Goal: Complete application form

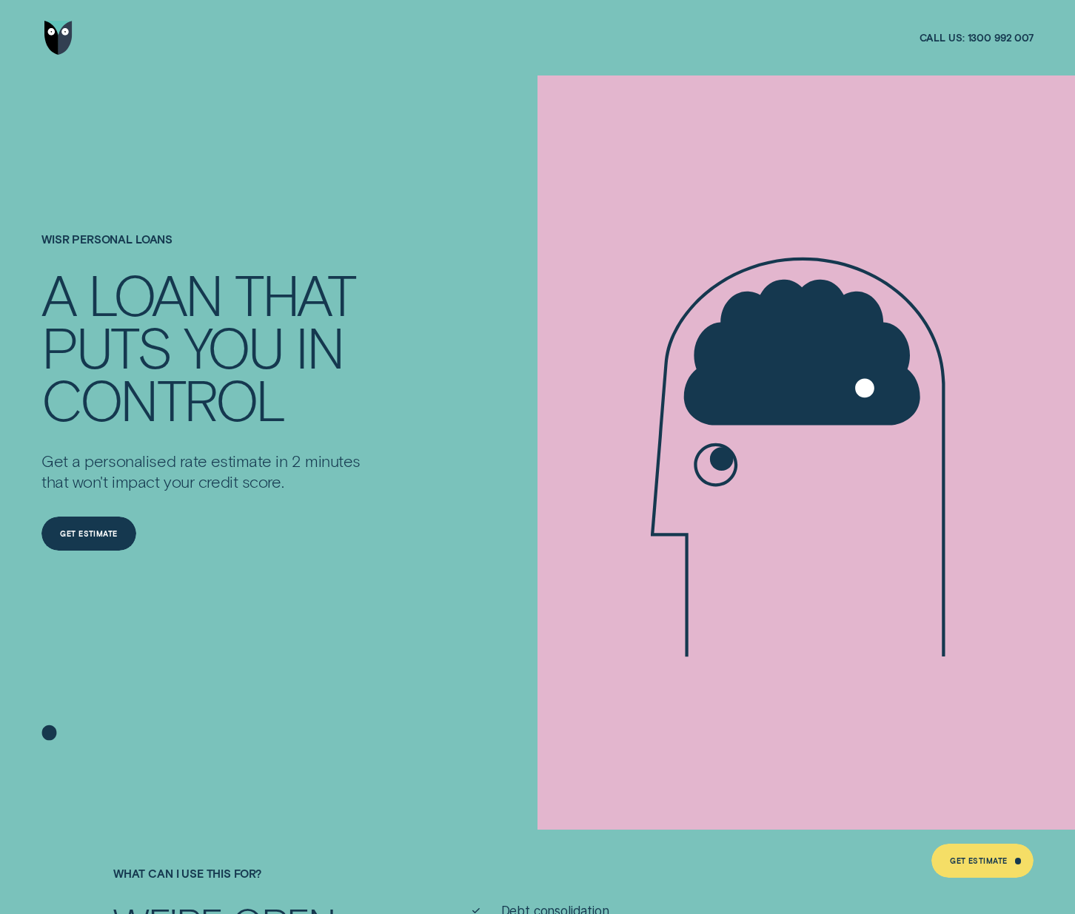
click at [58, 37] on img "Go to home page" at bounding box center [58, 38] width 28 height 34
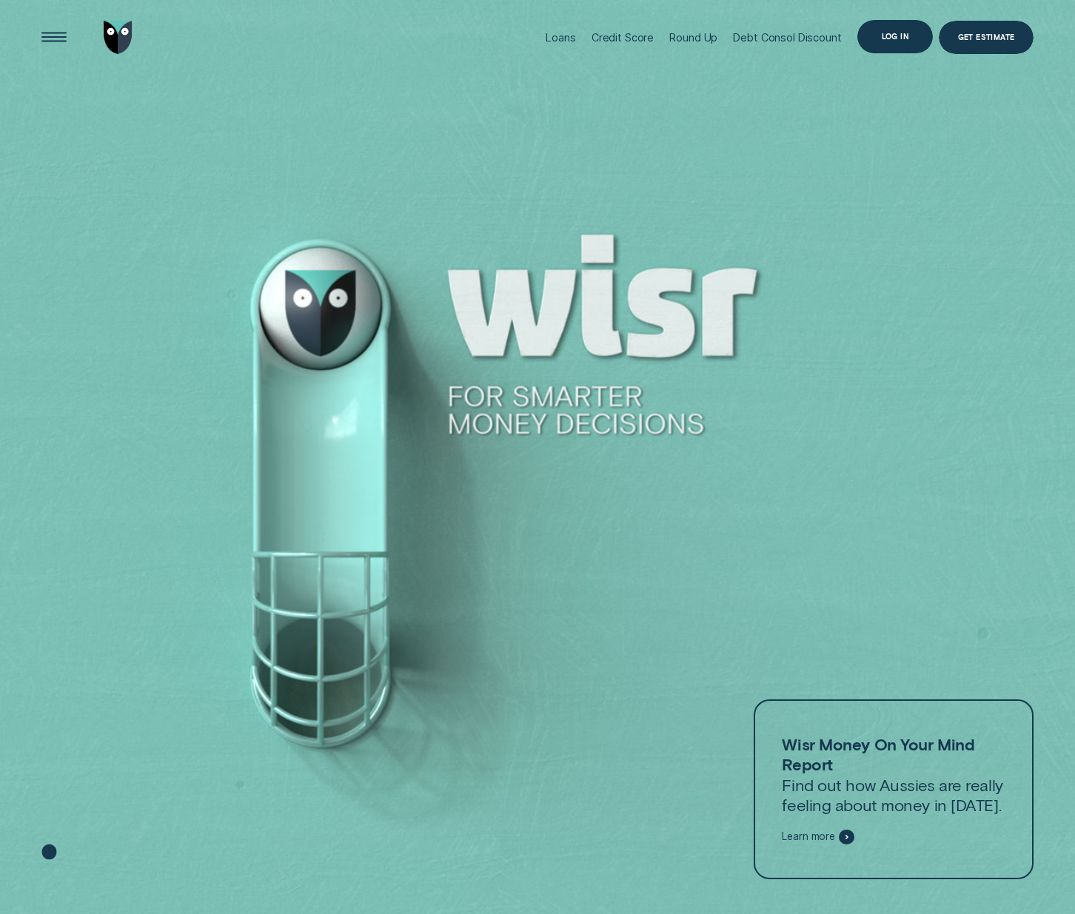
click at [886, 45] on div "Log in" at bounding box center [894, 37] width 75 height 34
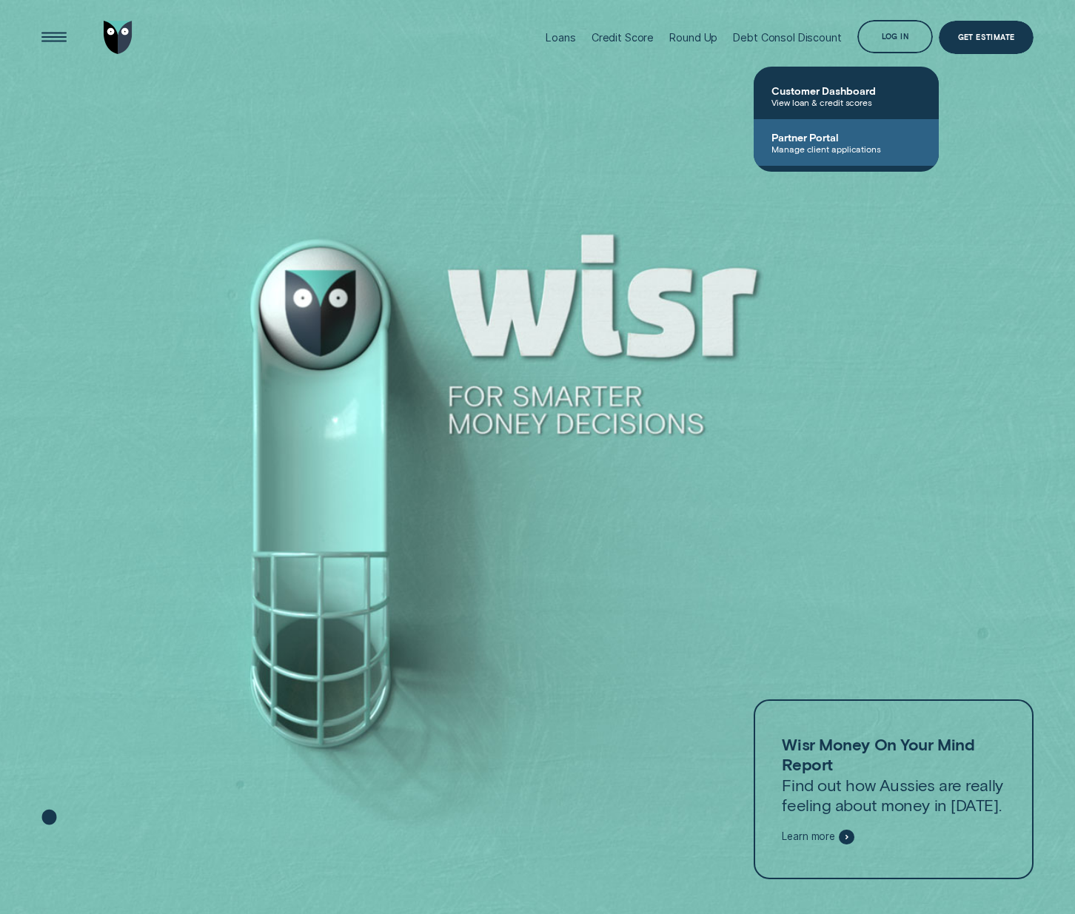
click at [845, 135] on span "Partner Portal" at bounding box center [846, 137] width 150 height 13
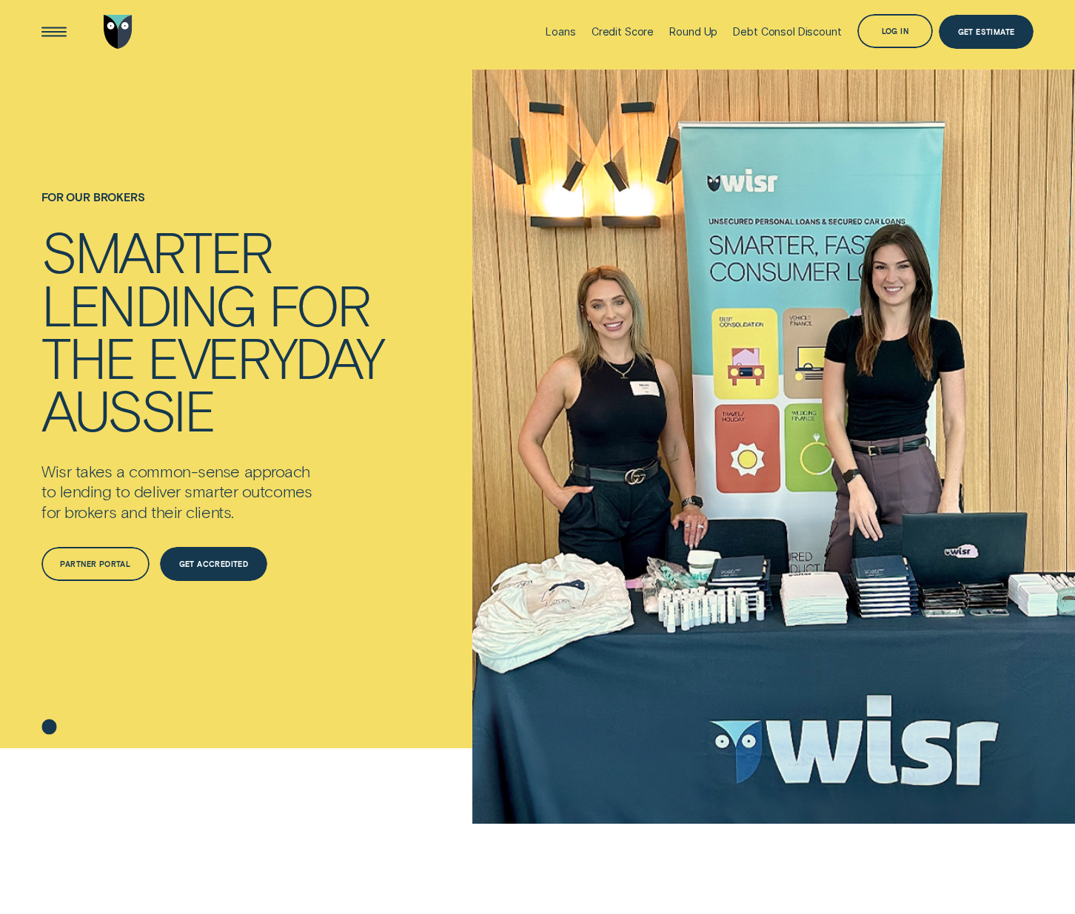
scroll to position [170, 0]
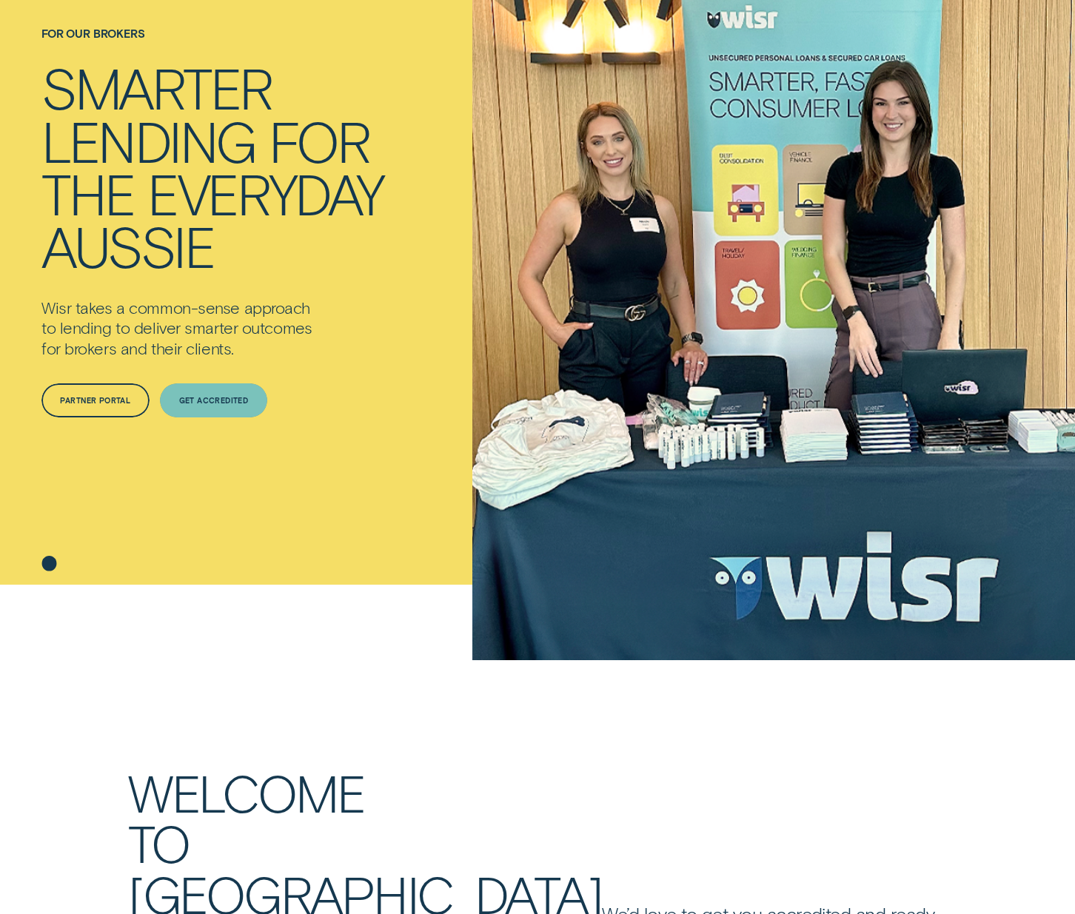
click at [195, 402] on div "Get Accredited" at bounding box center [214, 400] width 70 height 7
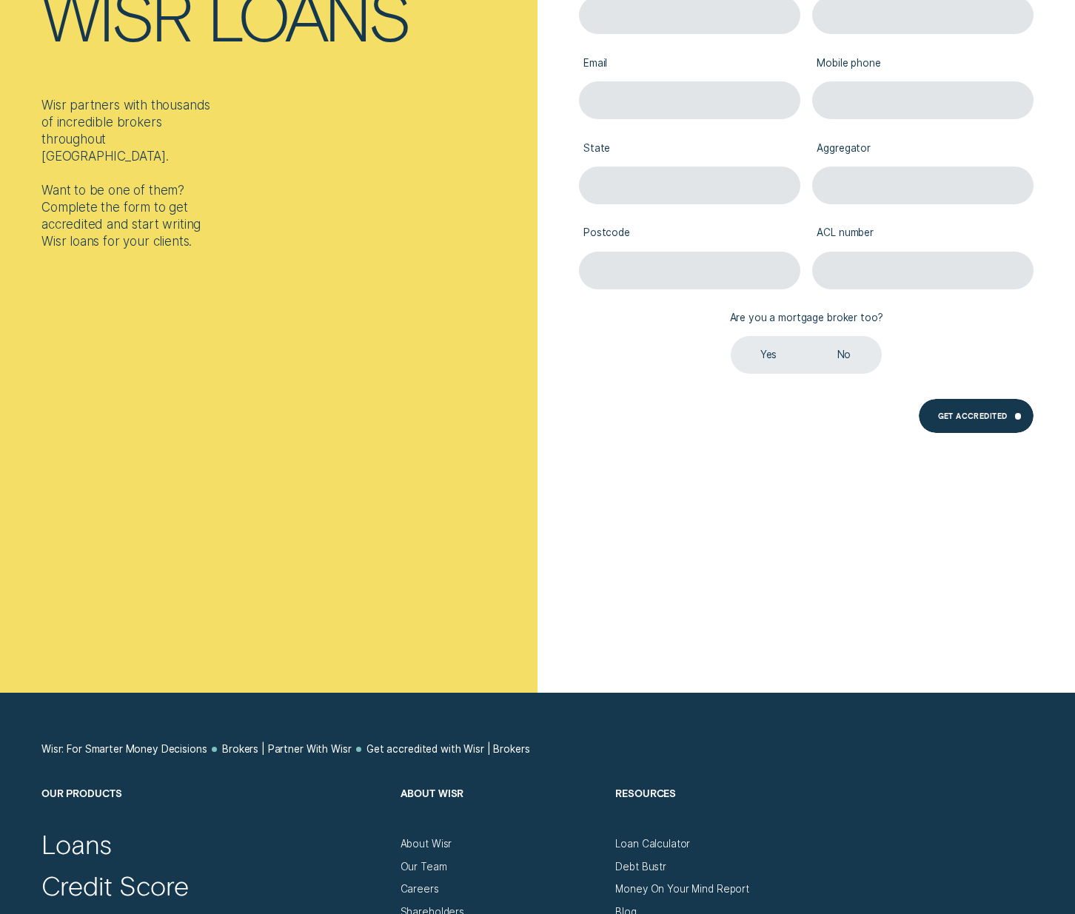
scroll to position [26, 0]
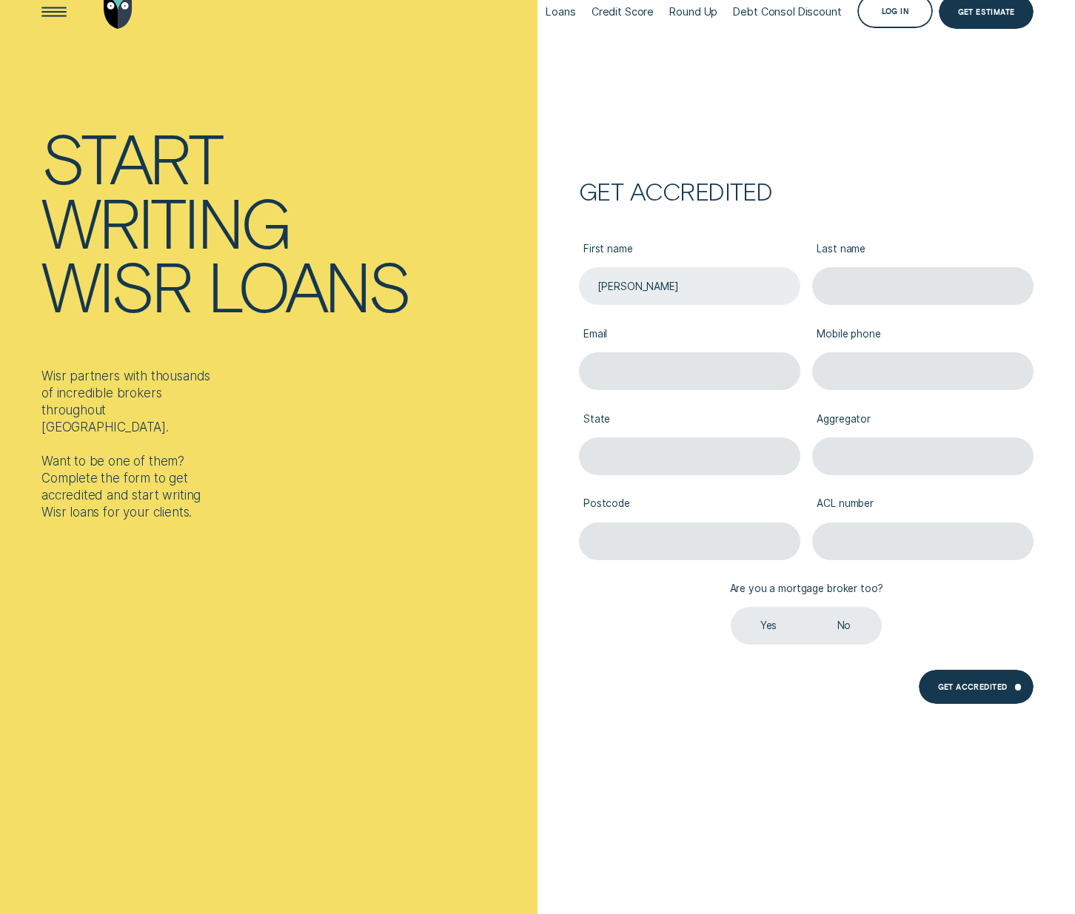
type input "[PERSON_NAME]"
type input "[PERSON_NAME][EMAIL_ADDRESS][DOMAIN_NAME]"
type input "0491308513"
type input "s"
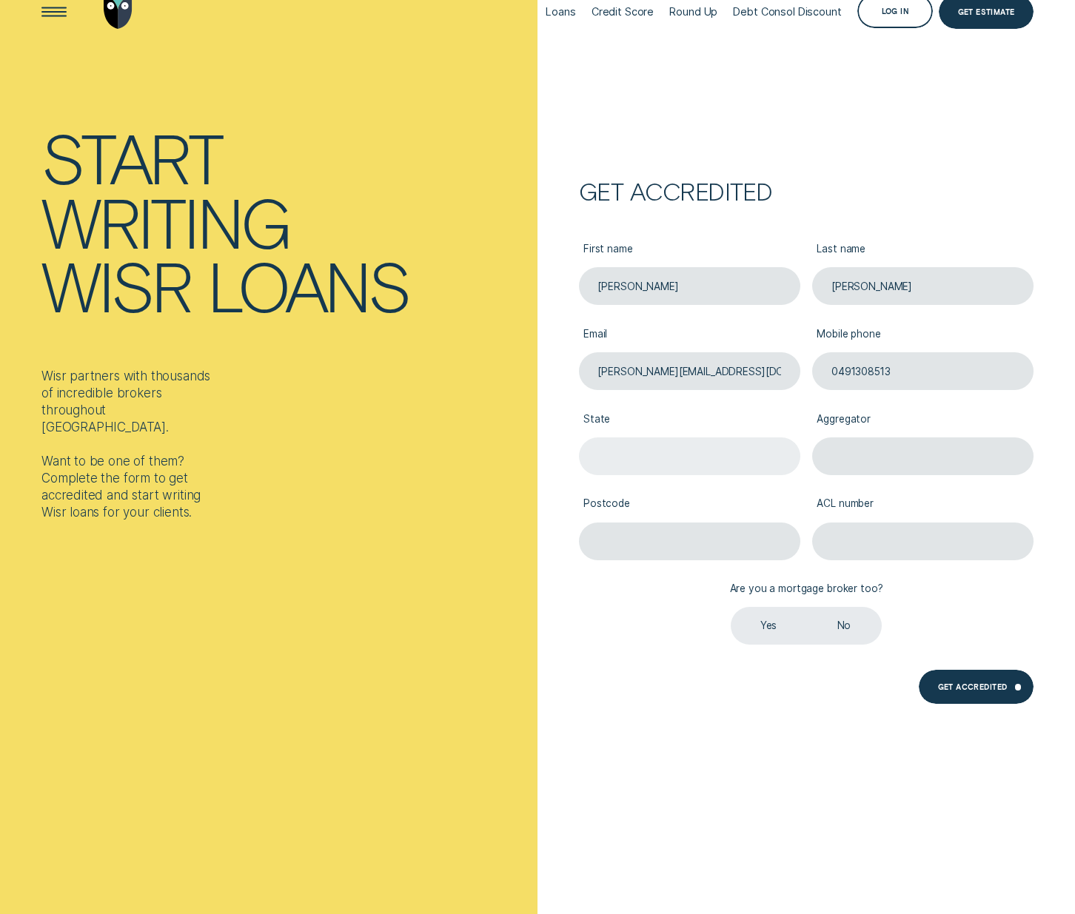
click at [779, 457] on input "State" at bounding box center [689, 456] width 221 height 38
type input "SA"
type input "Loan Market"
type input "5032"
type input "571792"
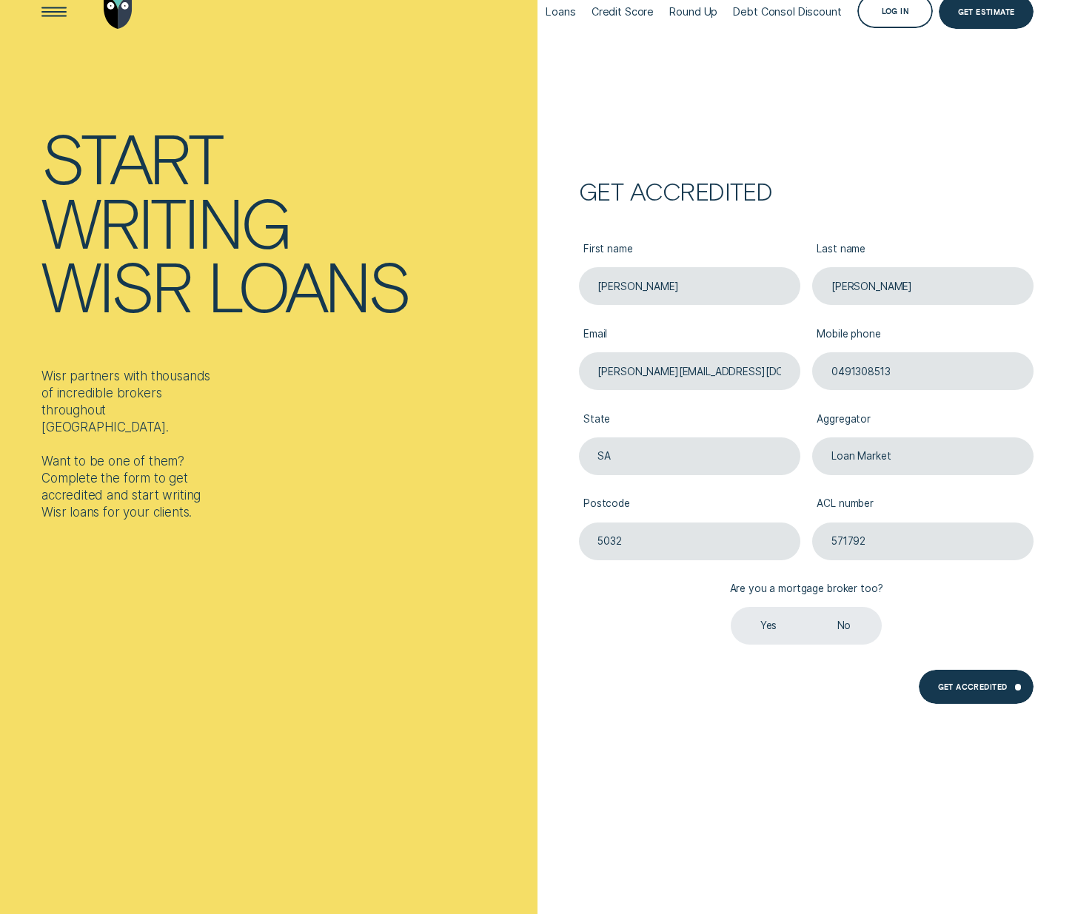
click at [860, 634] on label "No" at bounding box center [843, 626] width 75 height 38
click at [806, 607] on input "No" at bounding box center [806, 607] width 0 height 0
click at [983, 693] on div "Get Accredited" at bounding box center [976, 687] width 115 height 34
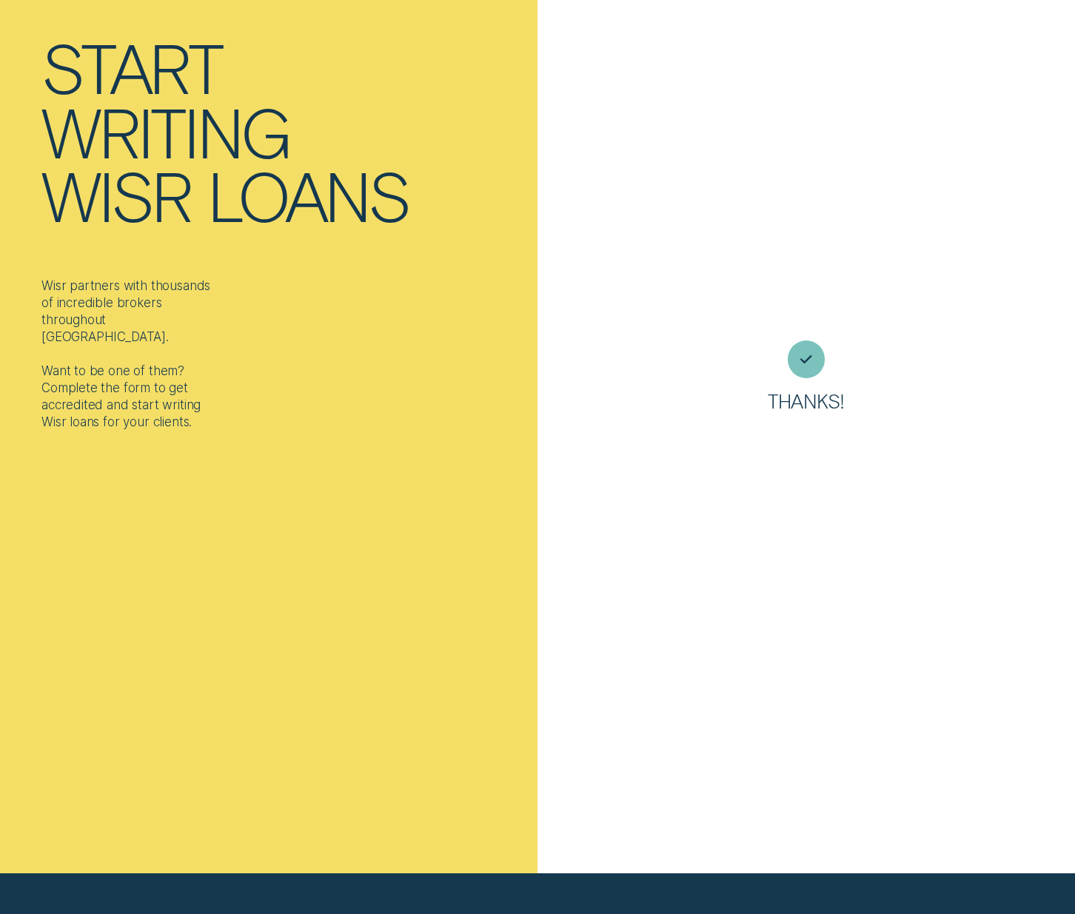
scroll to position [0, 0]
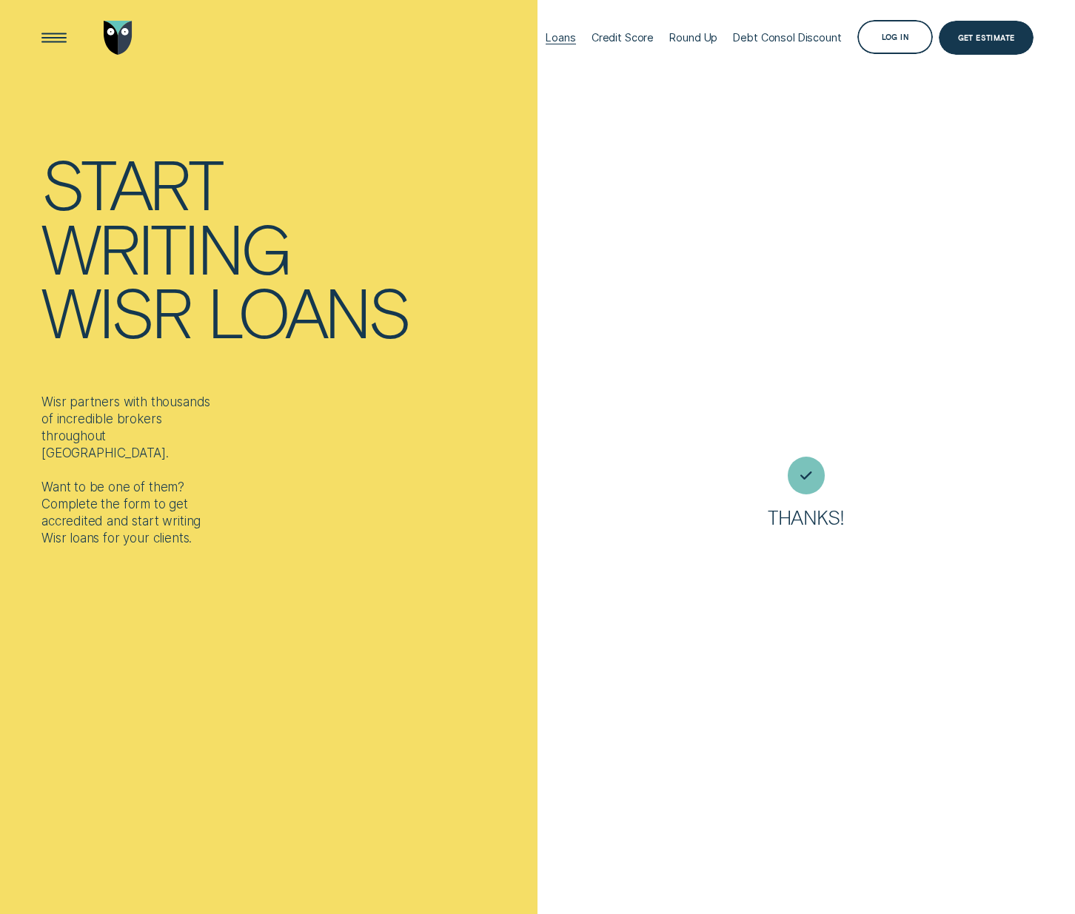
click at [572, 39] on div "Loans" at bounding box center [561, 37] width 30 height 13
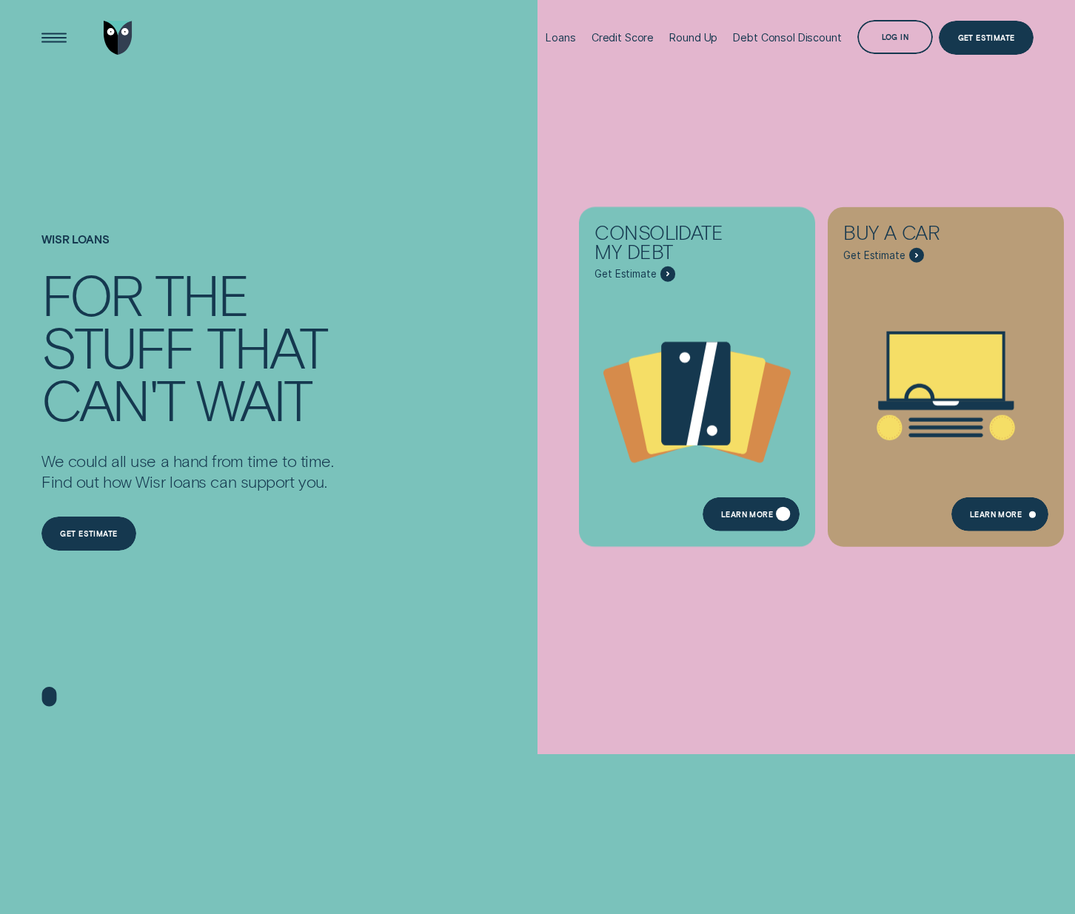
click at [684, 507] on div "Loans - Debt Consolidation" at bounding box center [697, 395] width 248 height 239
